Goal: Information Seeking & Learning: Check status

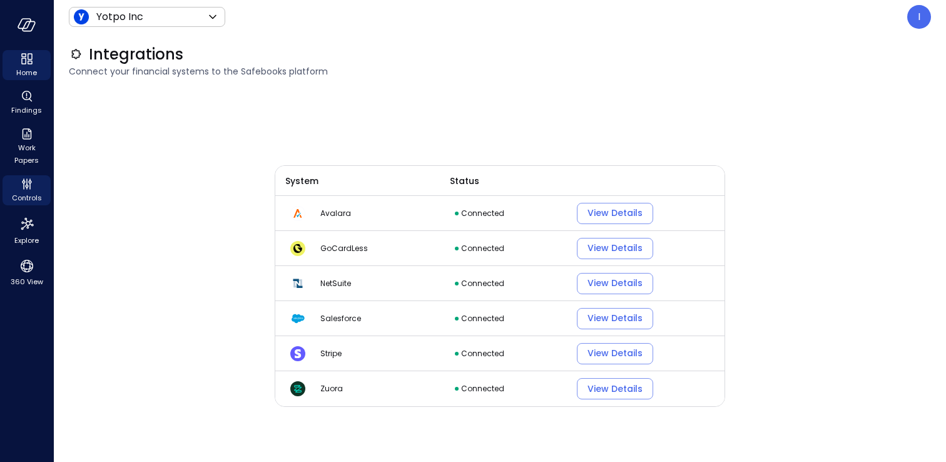
click at [20, 63] on icon "Home" at bounding box center [26, 58] width 15 height 15
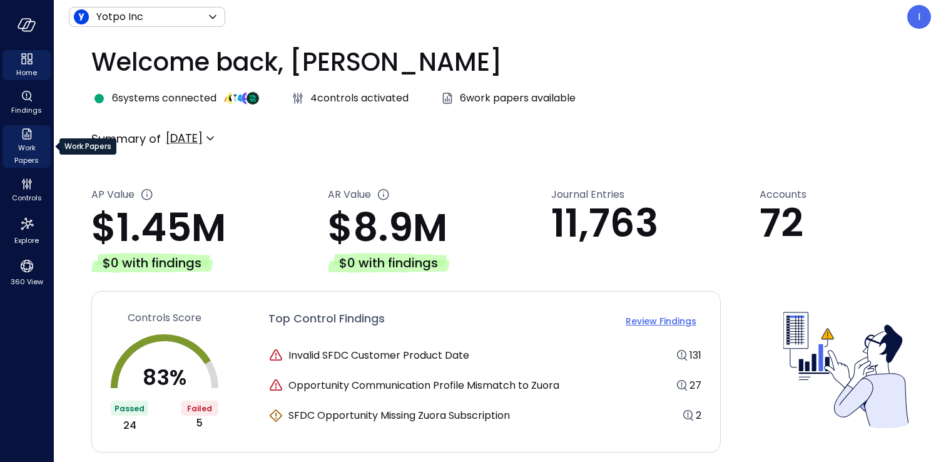
click at [32, 129] on icon "Work Papers" at bounding box center [26, 133] width 15 height 15
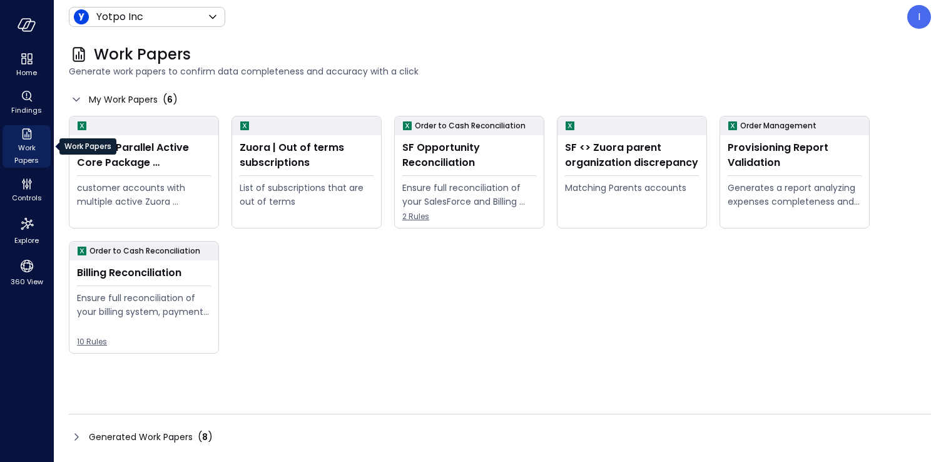
click at [18, 84] on ul "Home Findings Work Papers Controls Explore 360 View" at bounding box center [27, 169] width 48 height 239
click at [24, 100] on icon "Findings" at bounding box center [26, 96] width 15 height 15
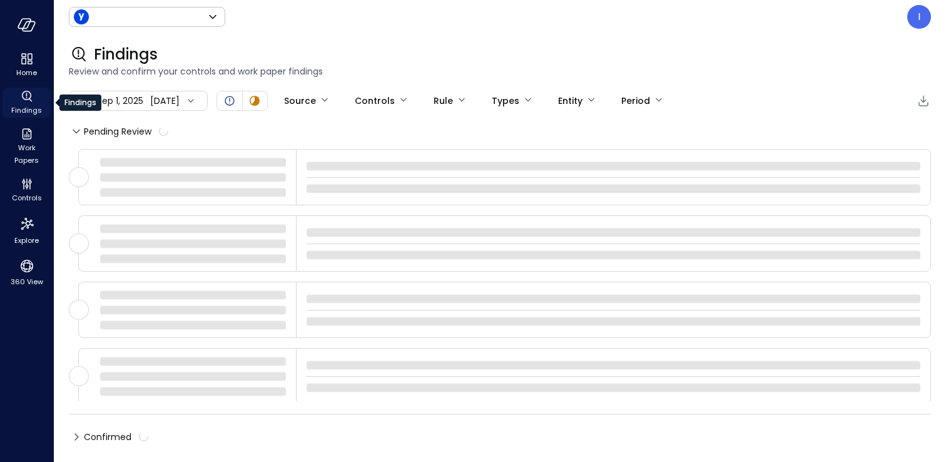
type input "******"
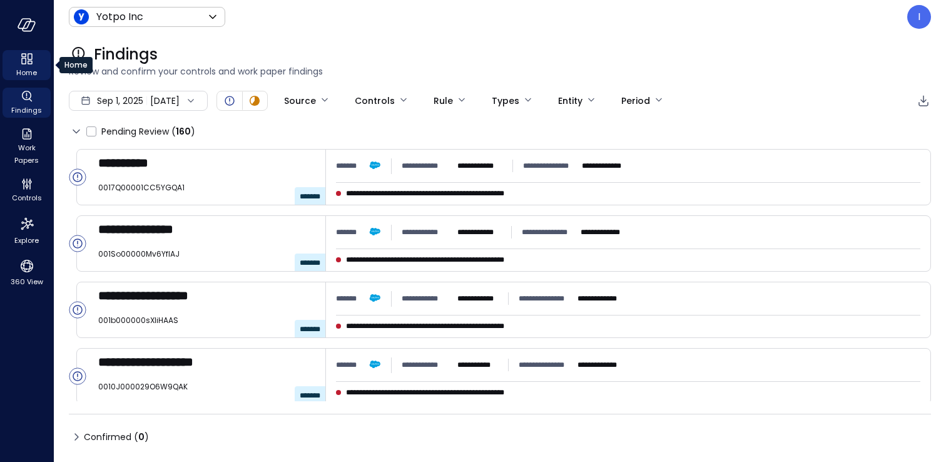
click at [36, 58] on div "Home" at bounding box center [27, 65] width 48 height 30
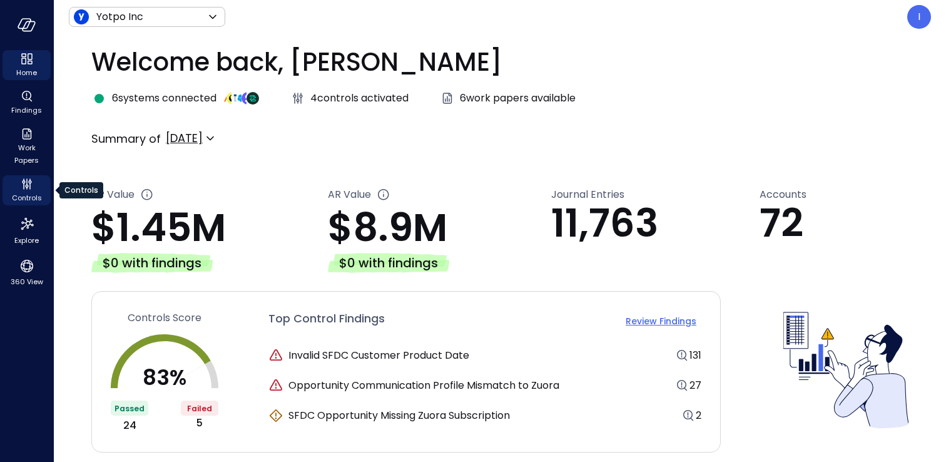
click at [32, 191] on icon "Controls" at bounding box center [26, 183] width 15 height 15
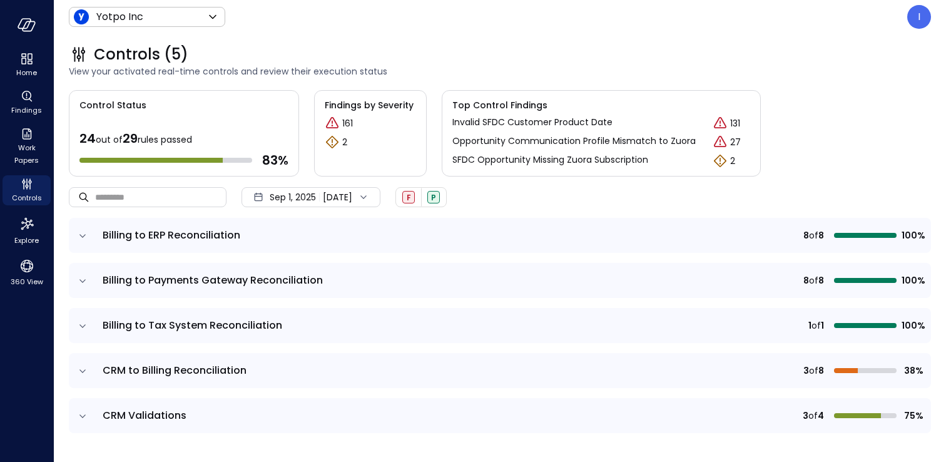
click at [129, 411] on span "CRM Validations" at bounding box center [145, 415] width 84 height 14
click at [110, 416] on span "CRM Validations" at bounding box center [145, 415] width 84 height 14
click at [89, 408] on td at bounding box center [82, 415] width 26 height 35
click at [84, 412] on icon "expand row" at bounding box center [82, 416] width 13 height 13
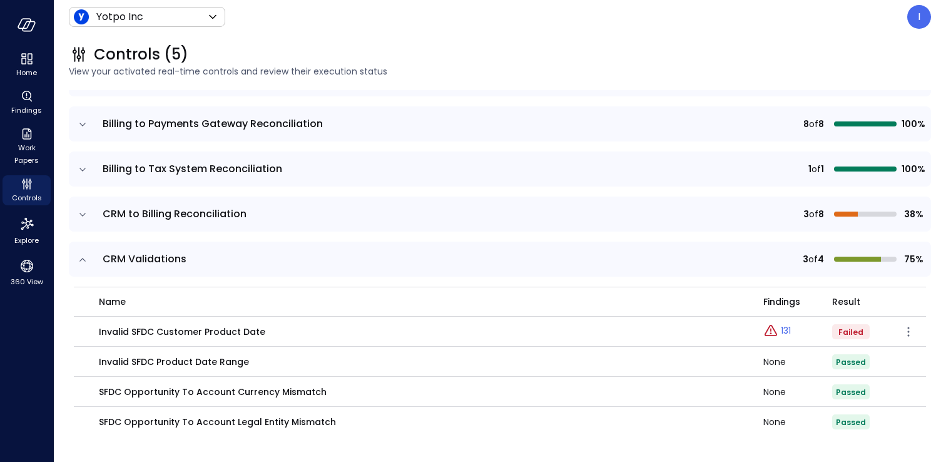
click at [781, 332] on p "131" at bounding box center [786, 330] width 10 height 13
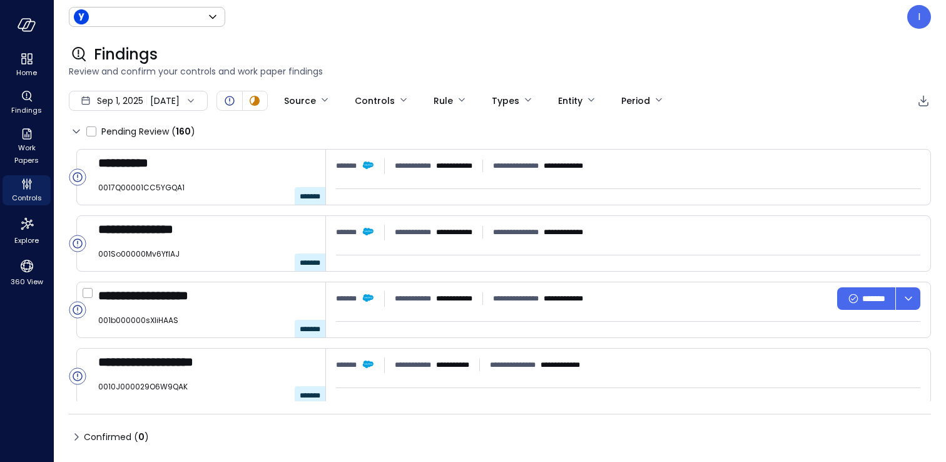
type input "******"
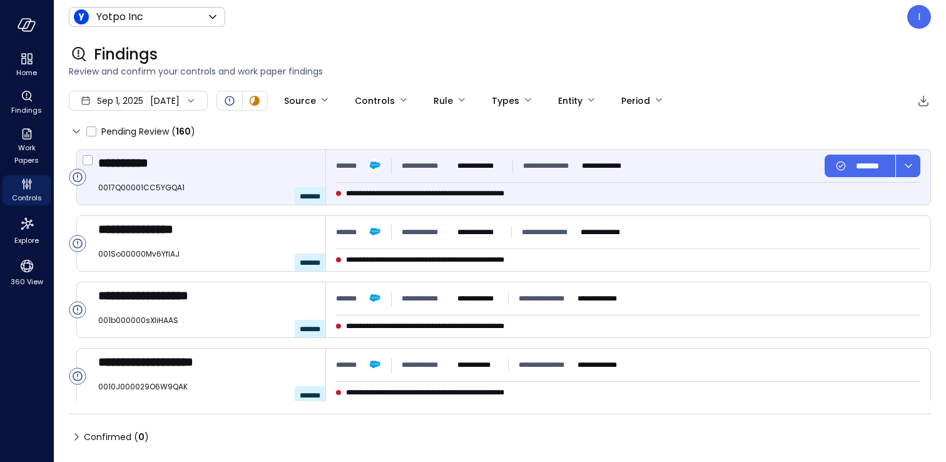
type input "****"
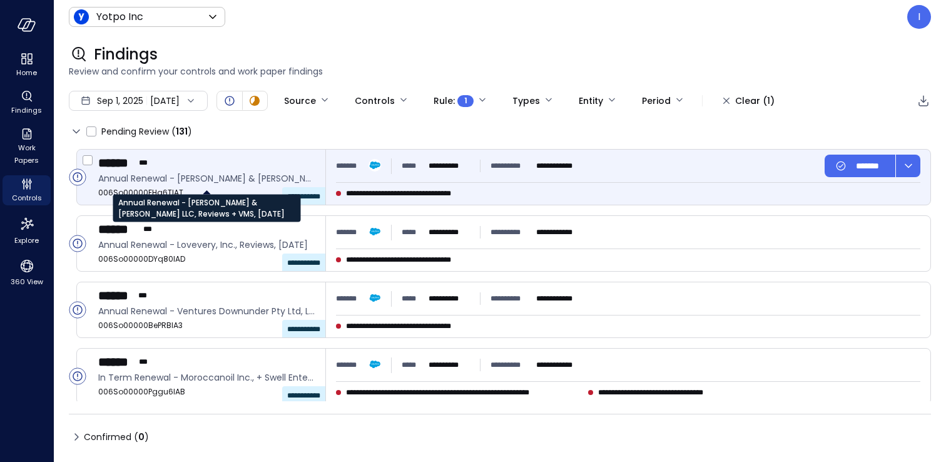
click at [148, 176] on span "Annual Renewal - [PERSON_NAME] & [PERSON_NAME] LLC, Reviews + VMS, [DATE]" at bounding box center [206, 178] width 217 height 14
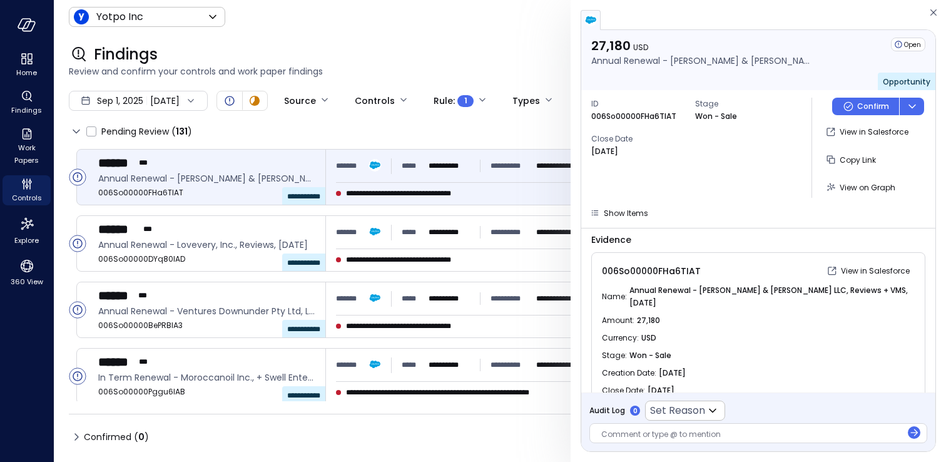
scroll to position [74, 0]
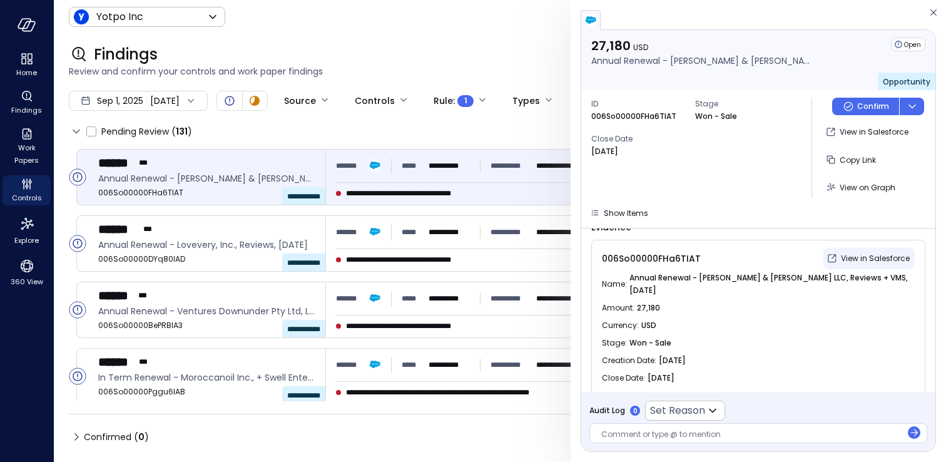
click at [830, 261] on icon "button" at bounding box center [832, 258] width 13 height 13
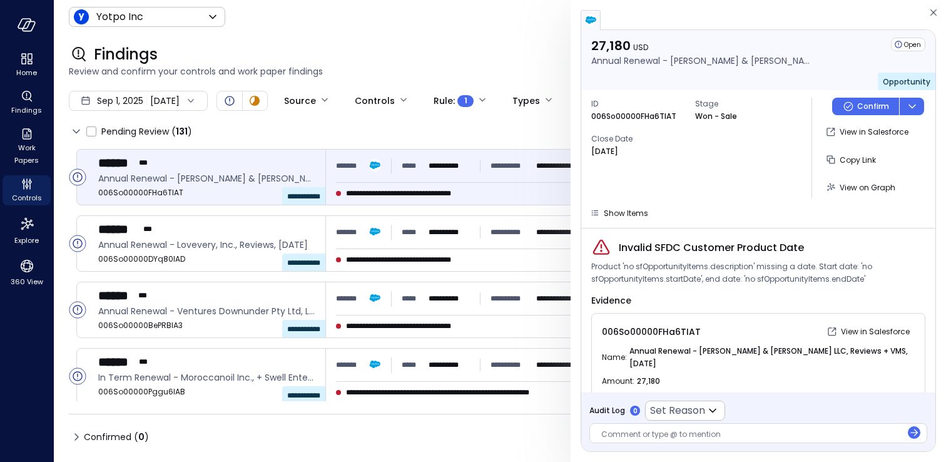
scroll to position [0, 0]
drag, startPoint x: 691, startPoint y: 252, endPoint x: 840, endPoint y: 243, distance: 148.6
click at [829, 252] on div "Invalid SFDC Customer Product Date" at bounding box center [758, 248] width 334 height 20
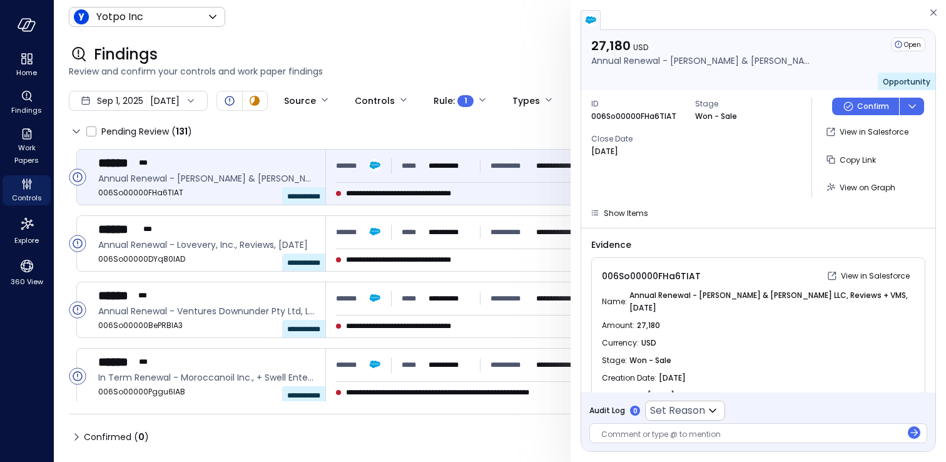
scroll to position [74, 0]
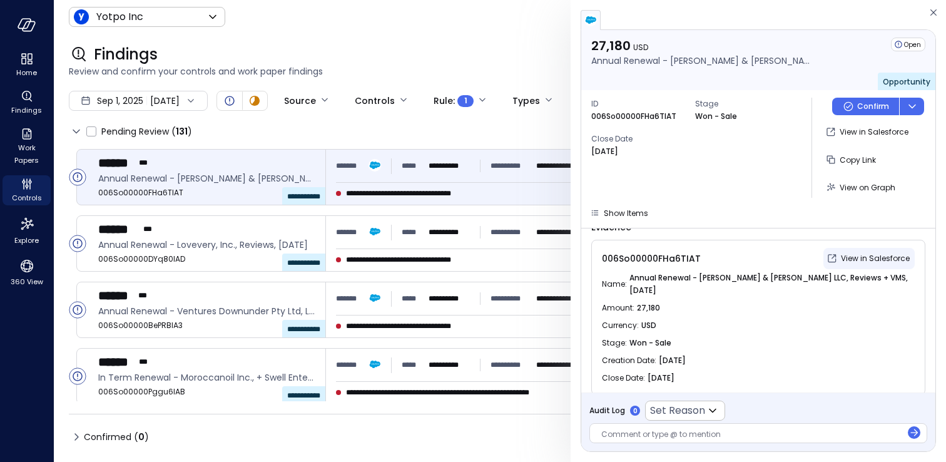
click at [862, 254] on p "View in Salesforce" at bounding box center [875, 258] width 69 height 13
